Goal: Find specific page/section: Find specific page/section

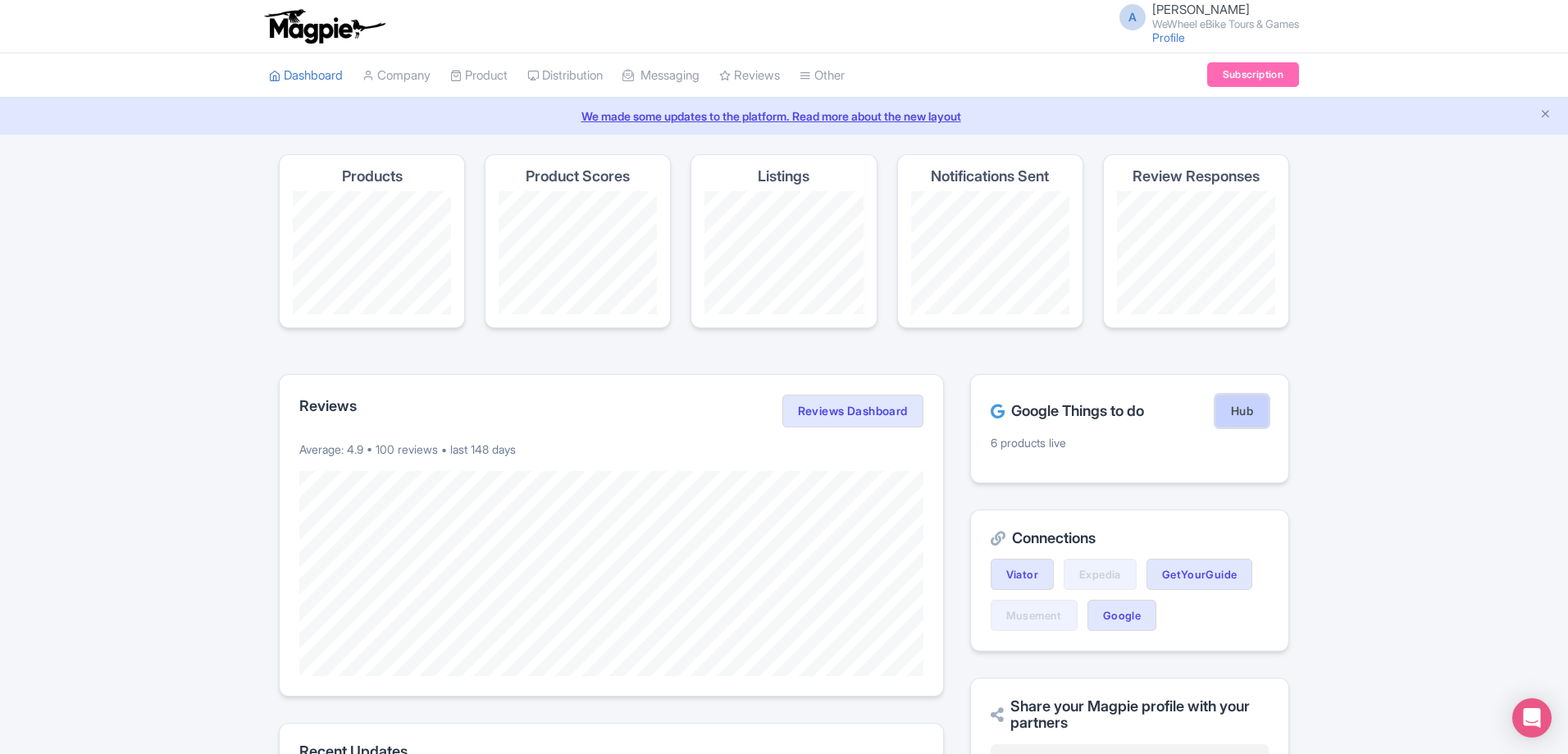
click at [1224, 399] on link "Hub" at bounding box center [1242, 410] width 53 height 33
